Goal: Find contact information: Find contact information

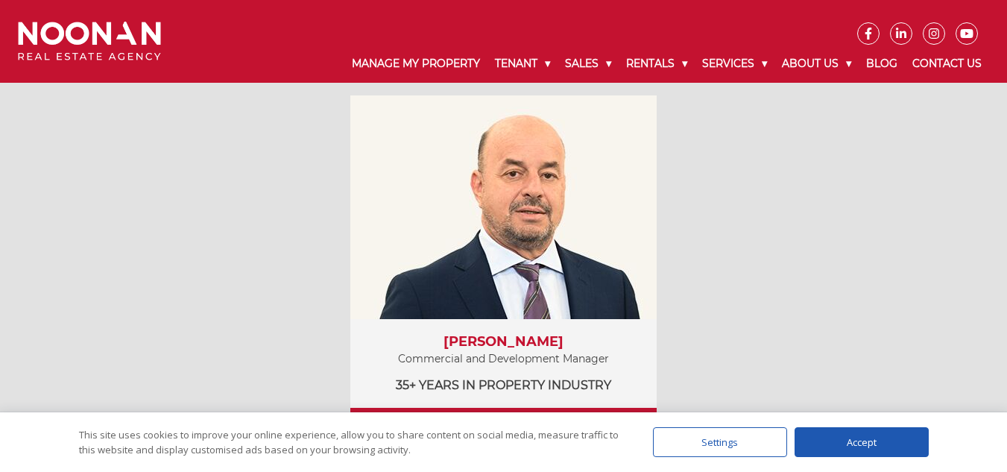
scroll to position [2018, 0]
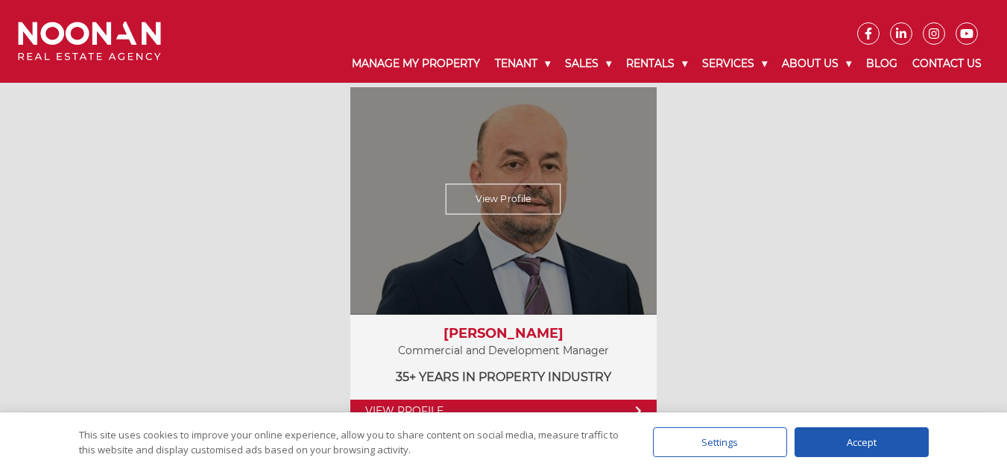
click at [575, 247] on div "View Profile" at bounding box center [503, 198] width 315 height 230
click at [508, 209] on link "View Profile" at bounding box center [504, 198] width 116 height 31
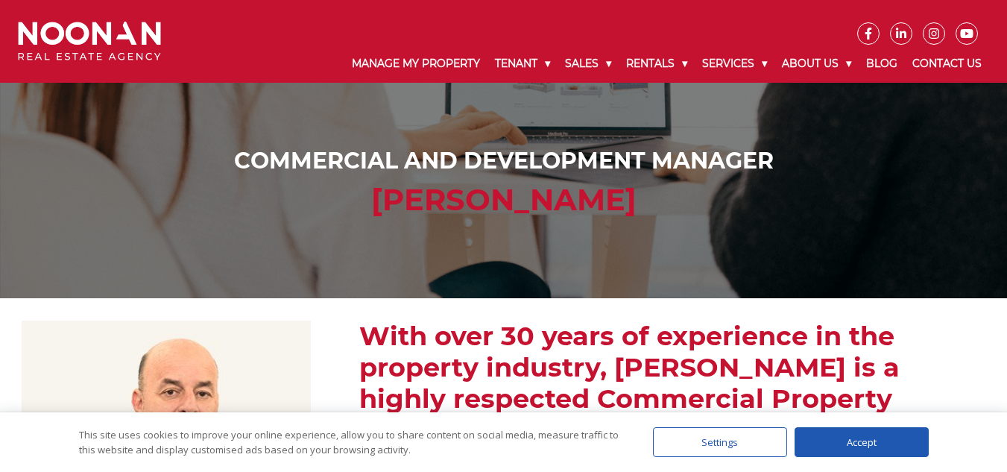
click at [854, 446] on div "Accept" at bounding box center [862, 442] width 134 height 30
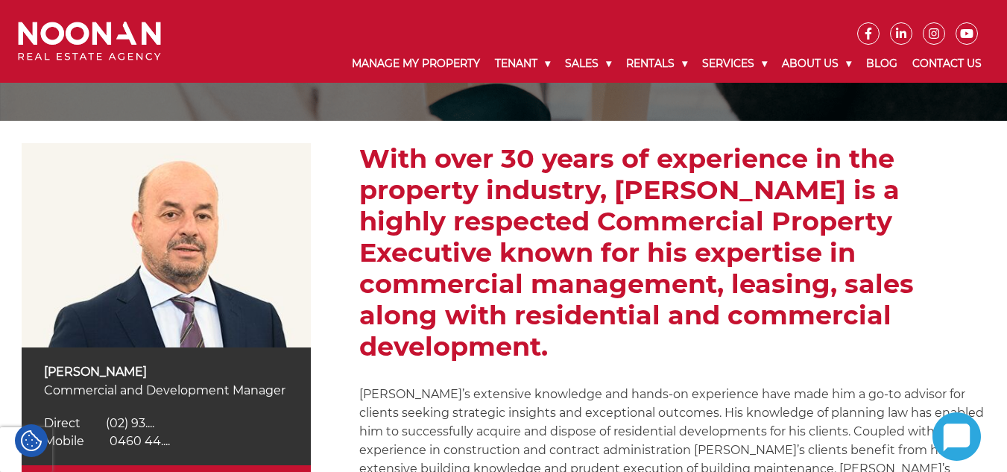
scroll to position [179, 0]
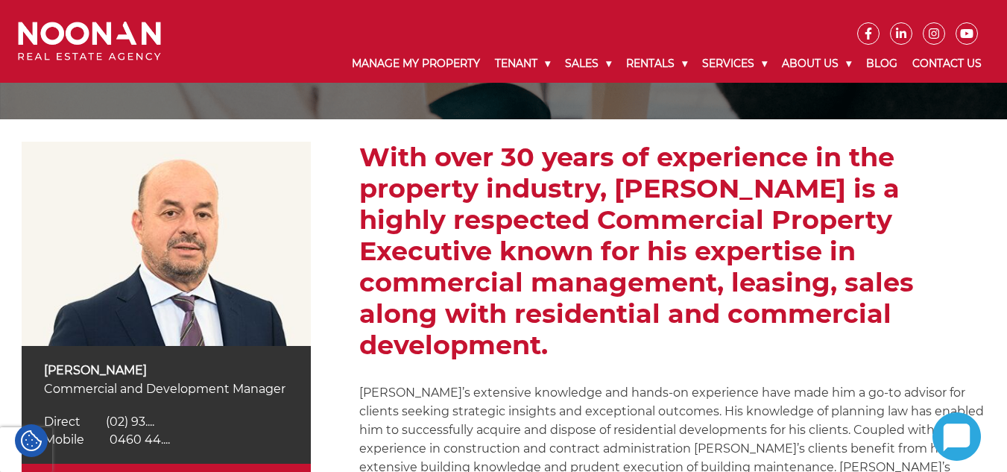
drag, startPoint x: 147, startPoint y: 370, endPoint x: 42, endPoint y: 368, distance: 104.4
click at [42, 368] on div "[PERSON_NAME] Commercial and Development Manager Direct [PHONE_NUMBER] Direct (…" at bounding box center [166, 405] width 289 height 118
copy p "[PERSON_NAME]"
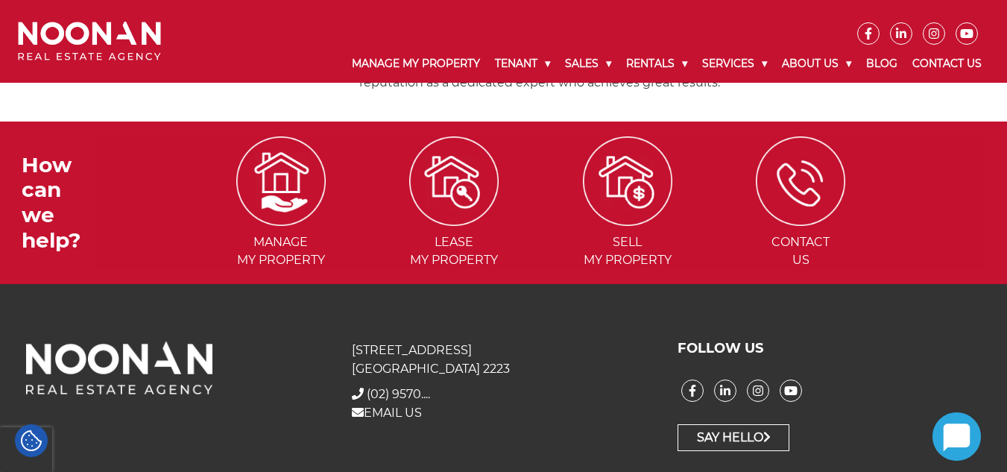
scroll to position [0, 0]
